Goal: Contribute content

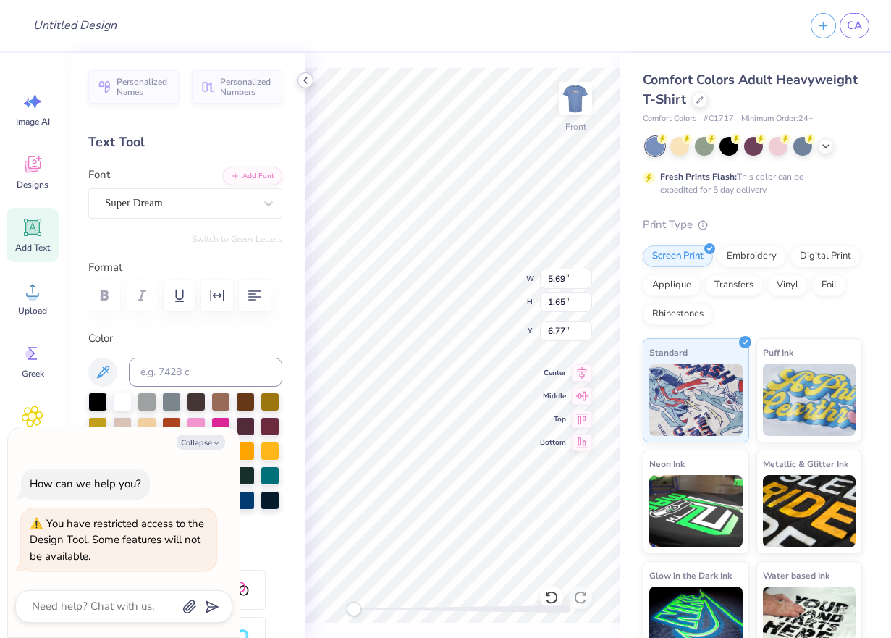
click at [302, 81] on icon at bounding box center [306, 81] width 12 height 12
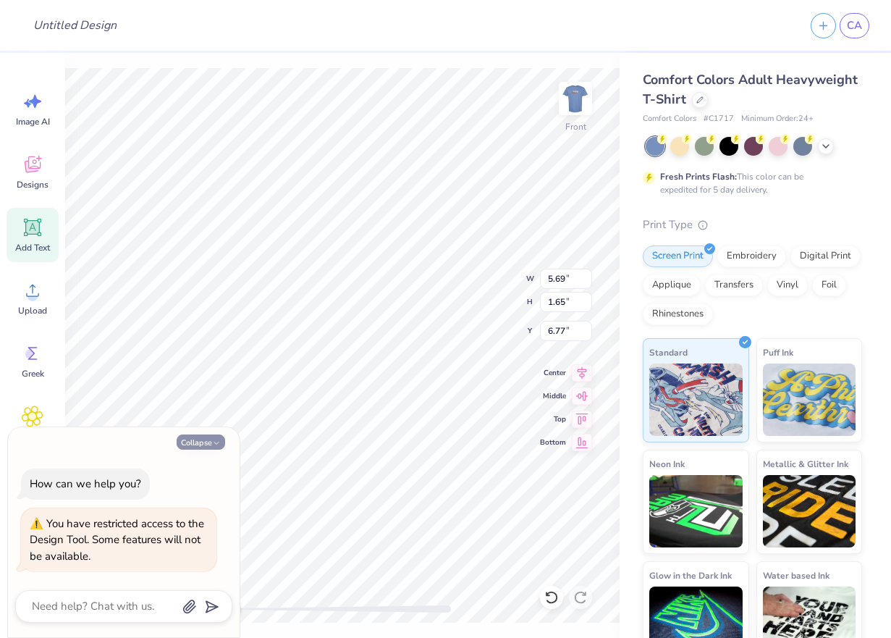
click at [211, 442] on button "Collapse" at bounding box center [201, 441] width 49 height 15
type textarea "x"
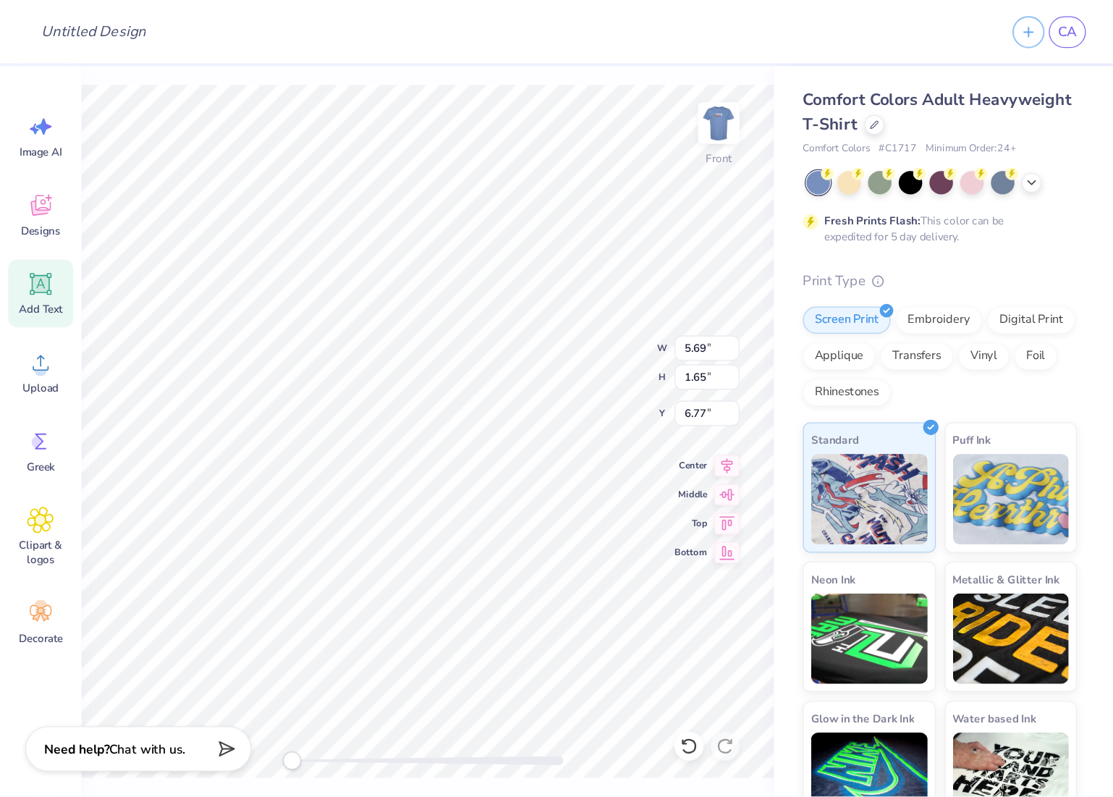
scroll to position [12, 1]
type textarea "TET"
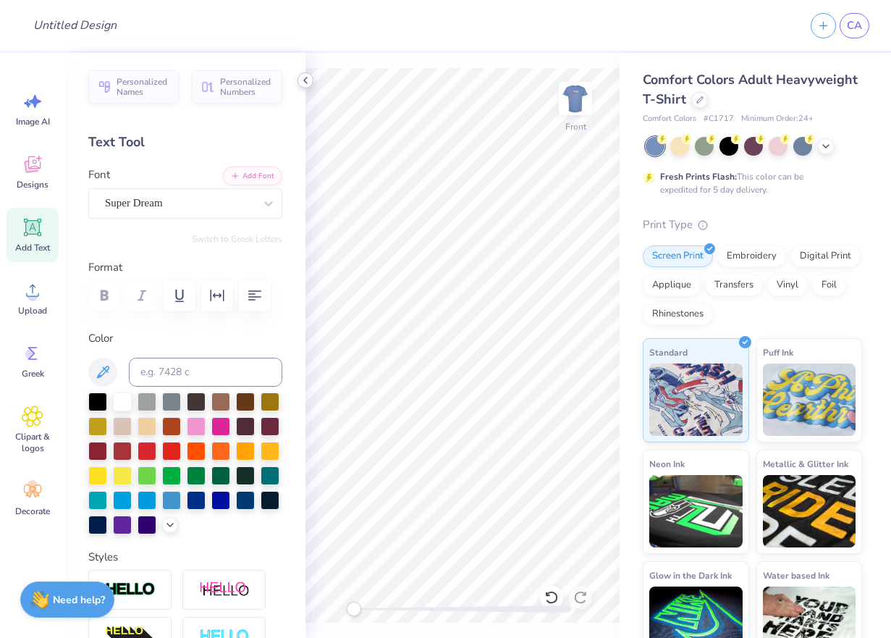
click at [308, 78] on icon at bounding box center [306, 81] width 12 height 12
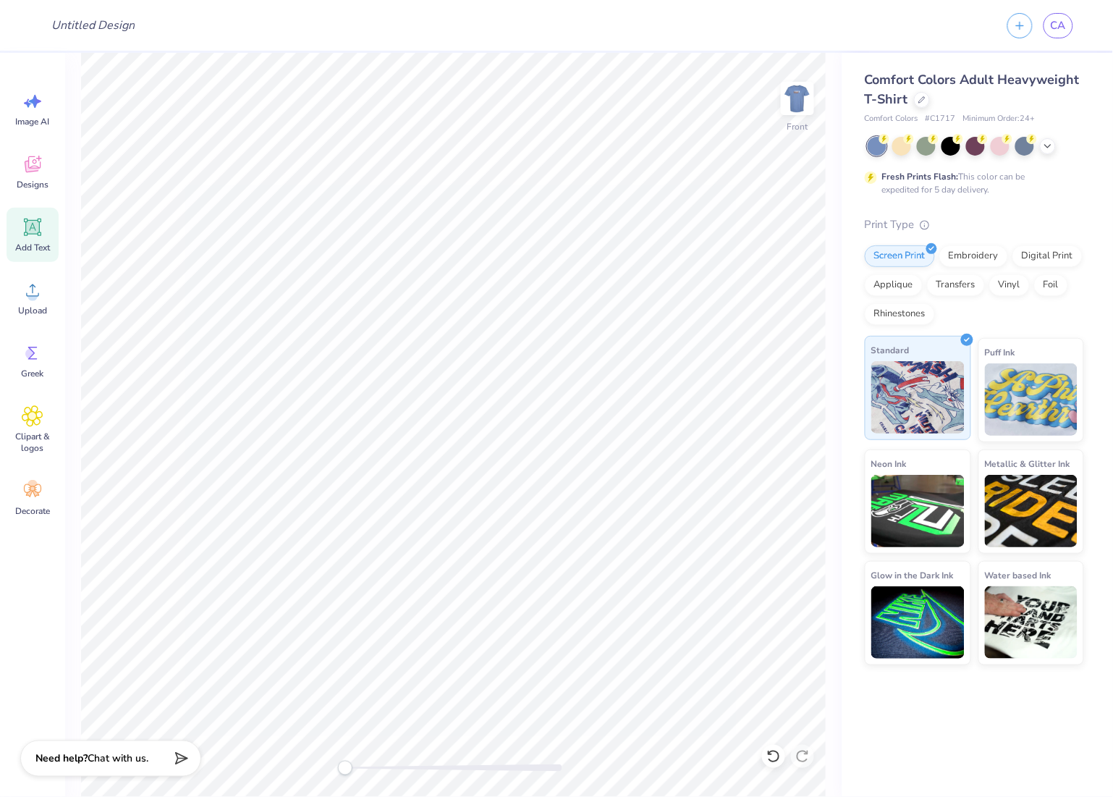
click at [891, 378] on img at bounding box center [918, 397] width 93 height 72
click at [891, 288] on div "Vinyl" at bounding box center [1010, 283] width 41 height 22
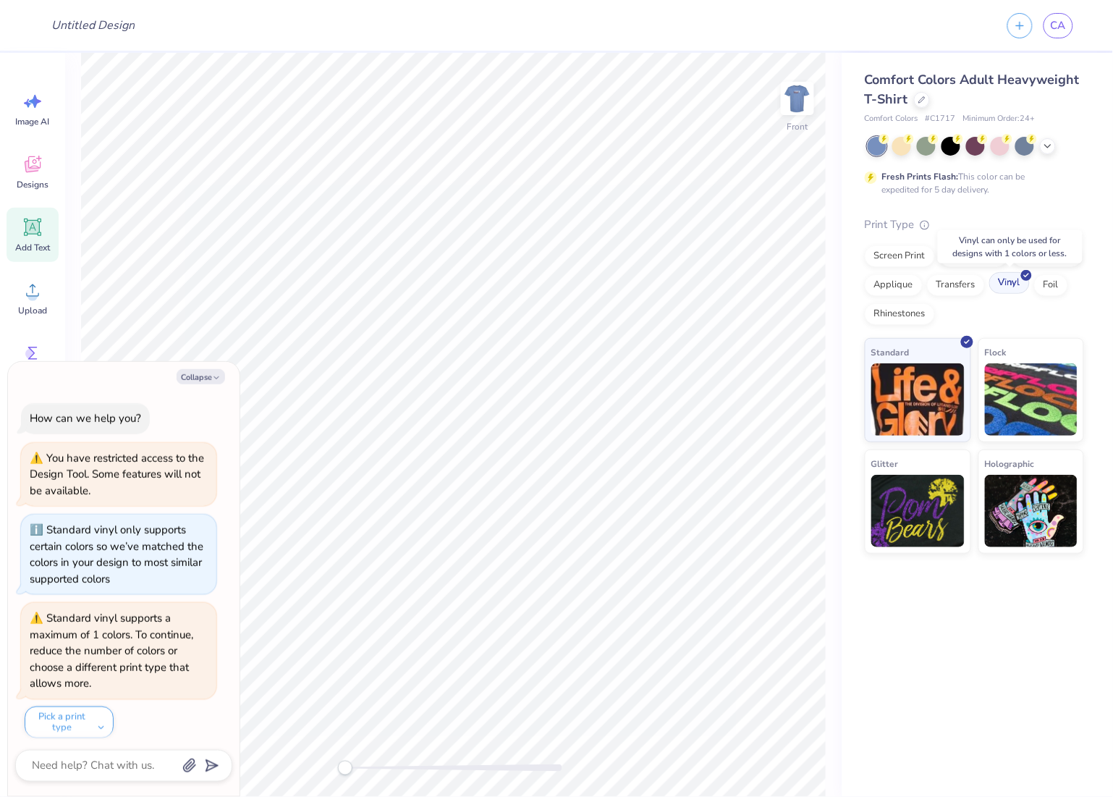
scroll to position [7, 0]
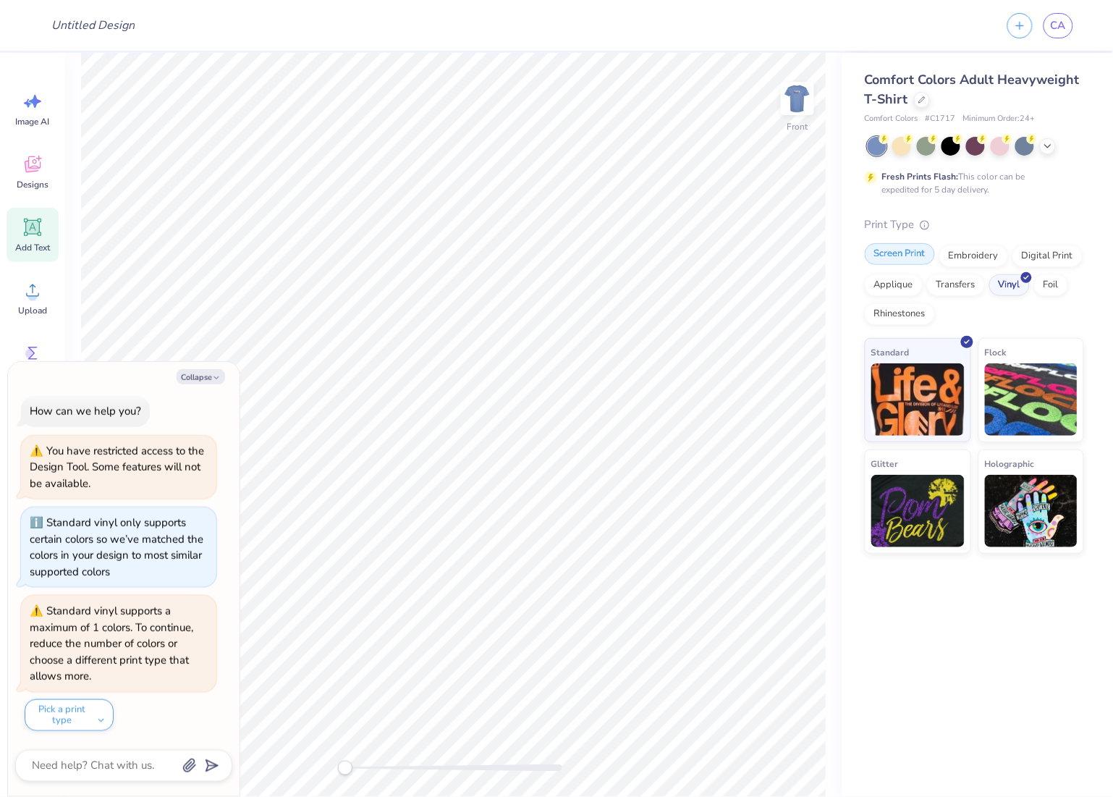
click at [891, 256] on div "Screen Print" at bounding box center [900, 254] width 70 height 22
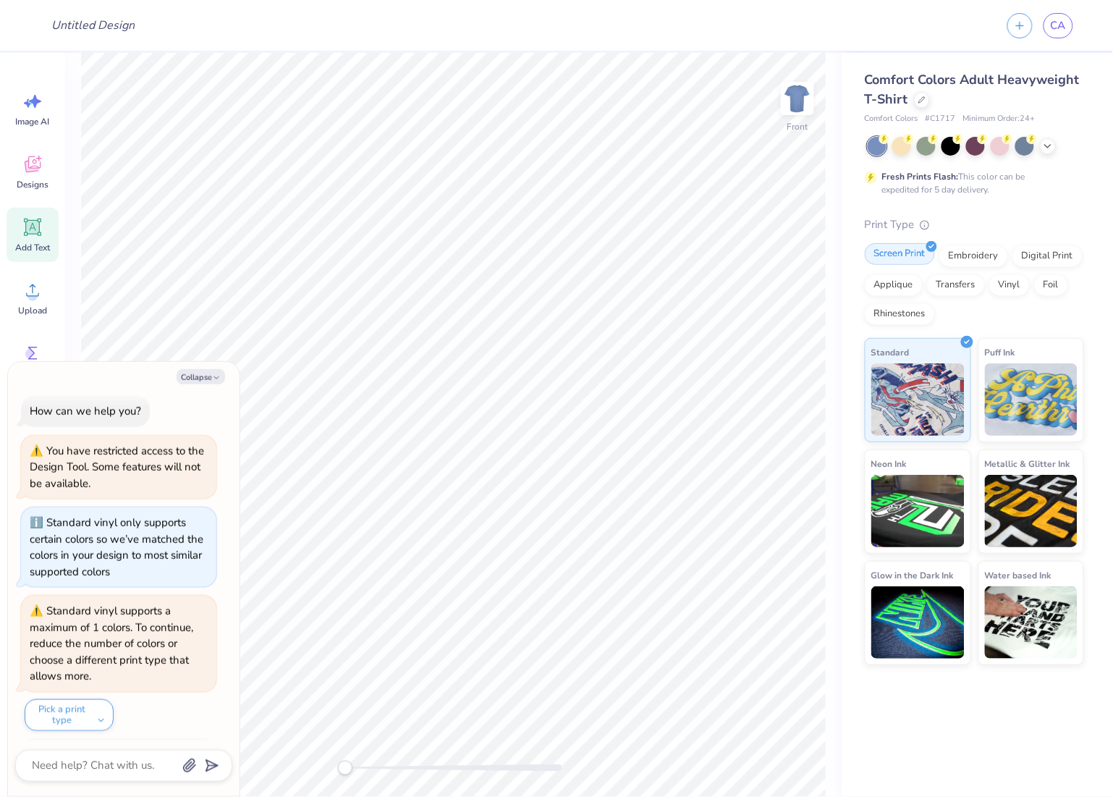
scroll to position [96, 0]
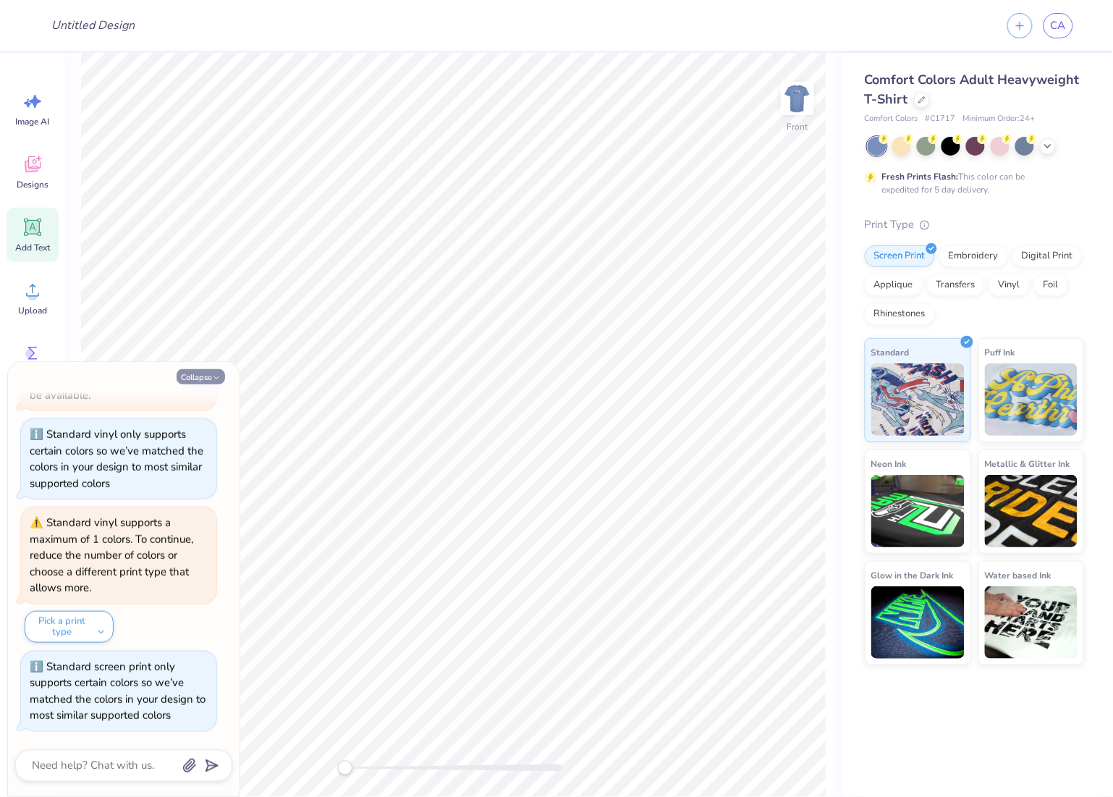
click at [188, 369] on button "Collapse" at bounding box center [201, 376] width 49 height 15
type textarea "x"
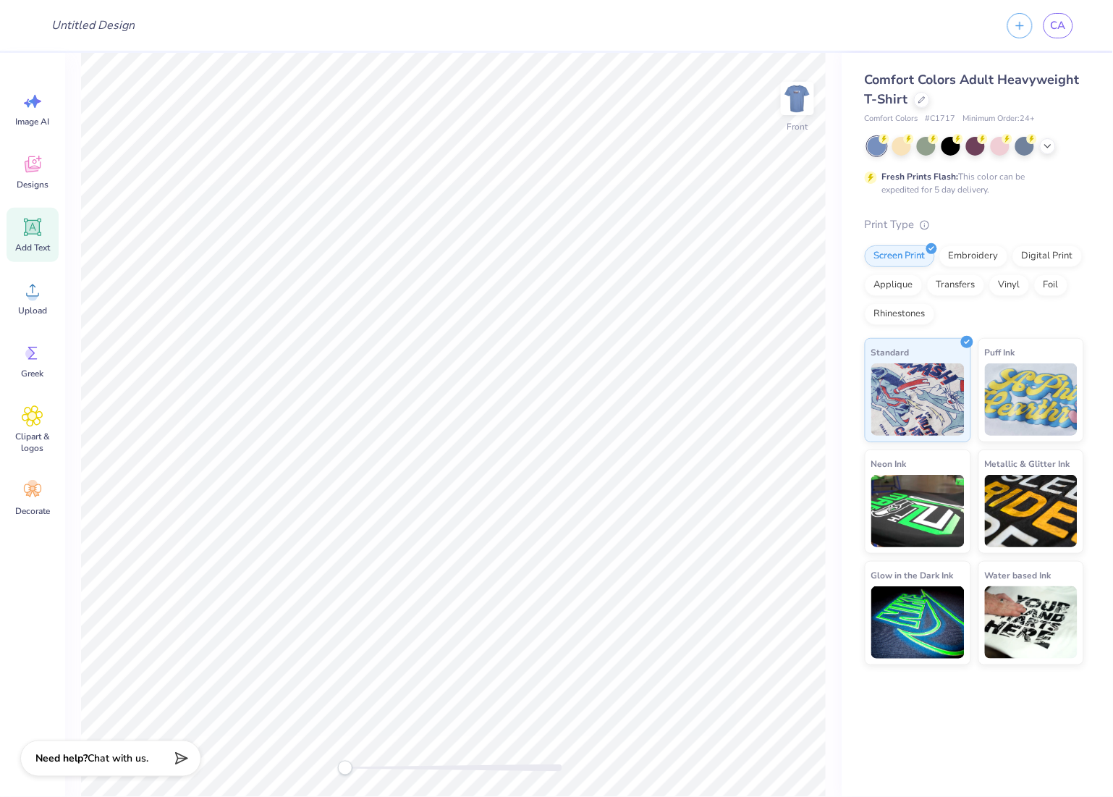
click at [829, 637] on div "Front" at bounding box center [453, 425] width 777 height 744
click at [28, 104] on icon at bounding box center [28, 103] width 8 height 9
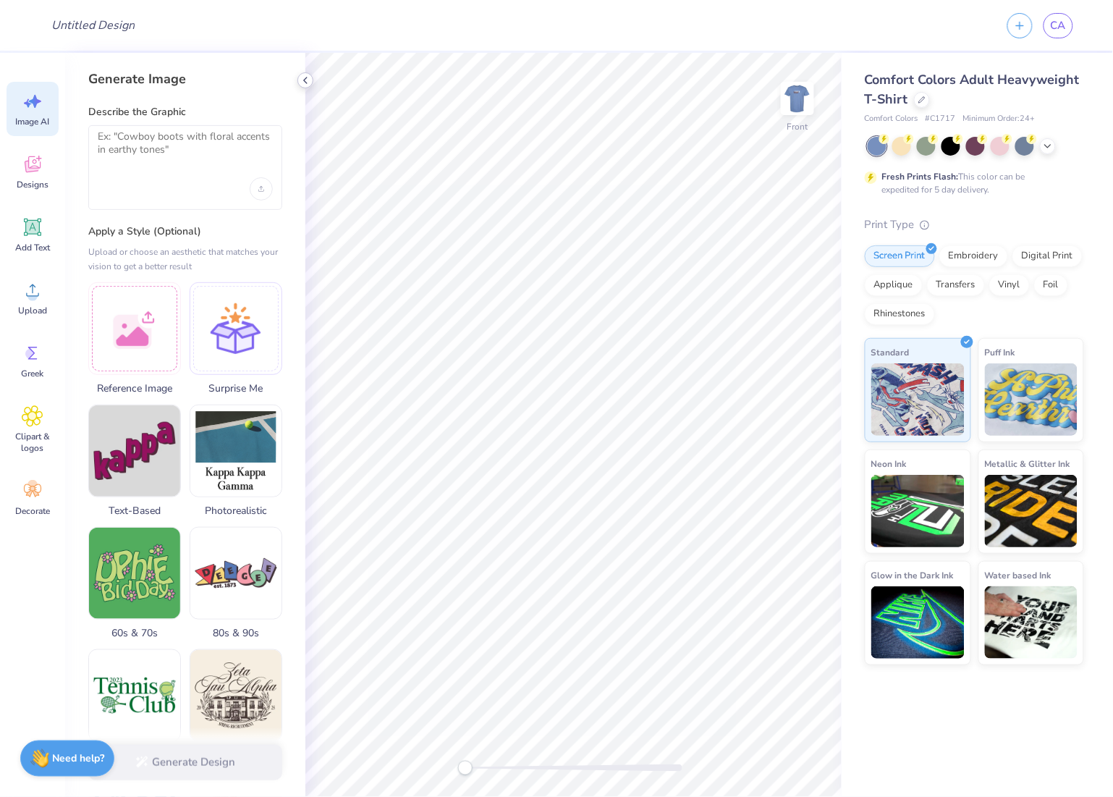
click at [299, 80] on div at bounding box center [306, 80] width 16 height 16
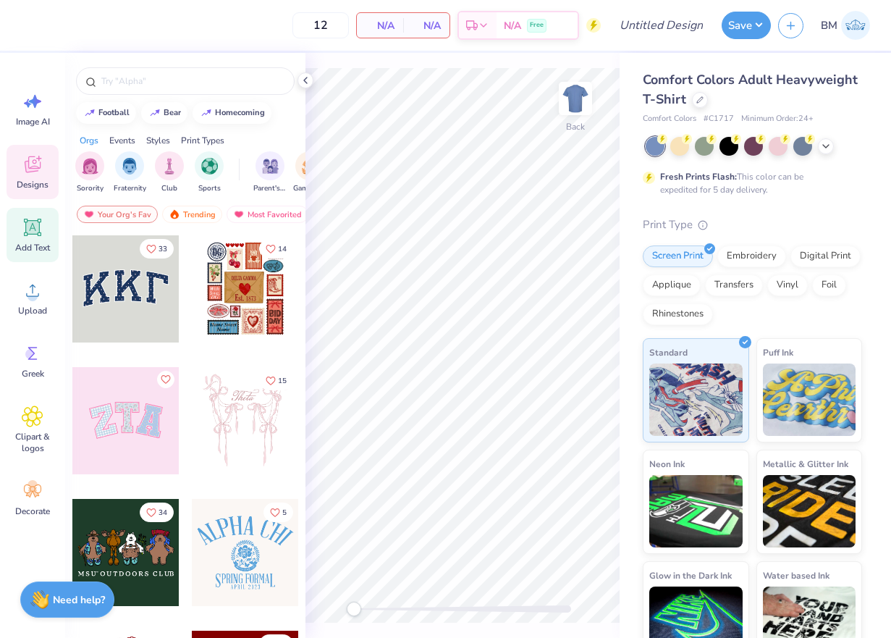
click at [38, 225] on icon at bounding box center [33, 228] width 14 height 14
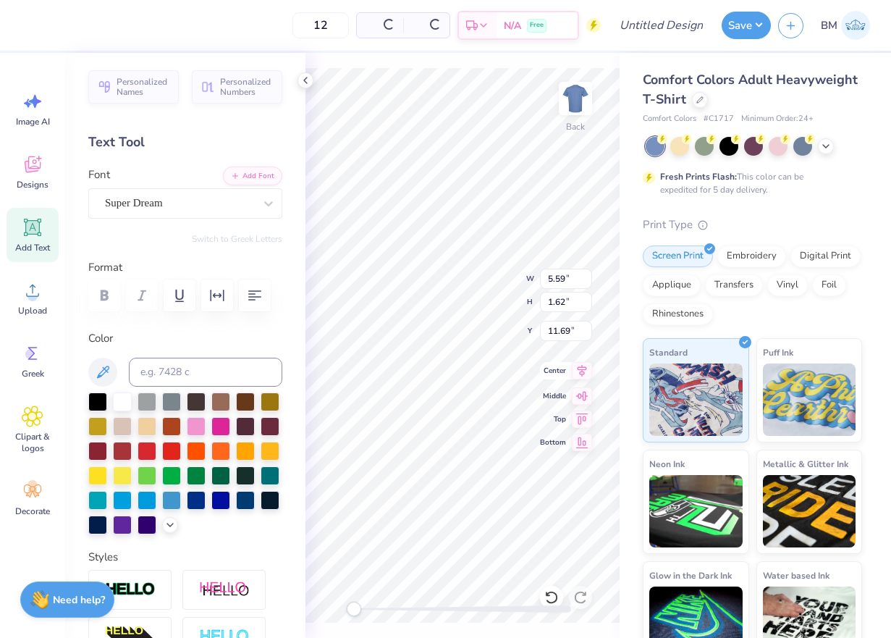
scroll to position [12, 2]
type textarea "sample"
click at [757, 27] on button "Save" at bounding box center [746, 23] width 49 height 28
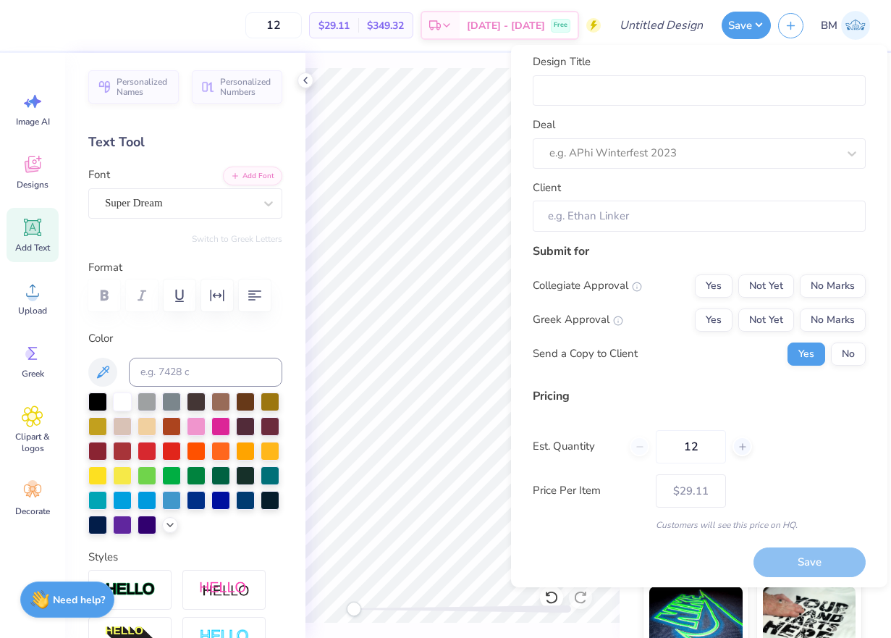
scroll to position [10, 0]
